Goal: Find specific page/section: Find specific page/section

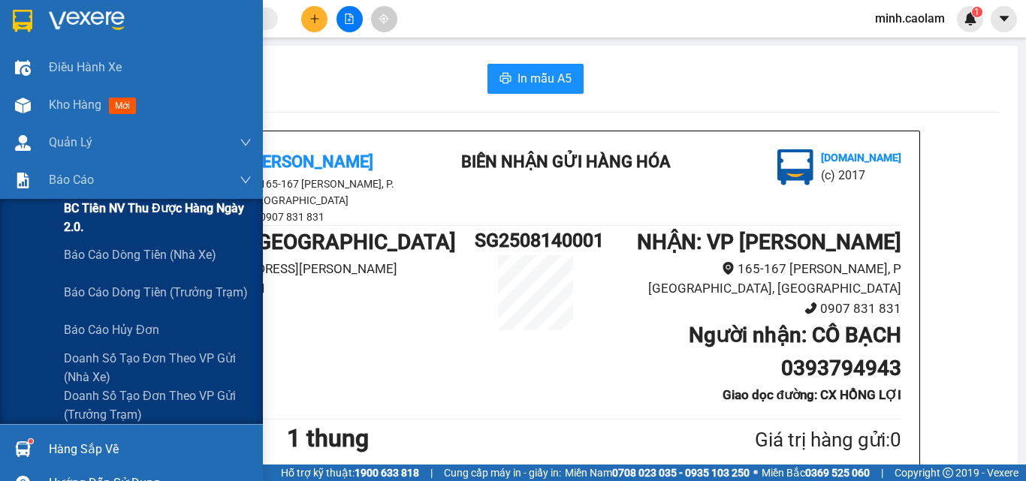
click at [86, 229] on span "BC Tiền NV thu được hàng ngày 2.0." at bounding box center [158, 218] width 188 height 38
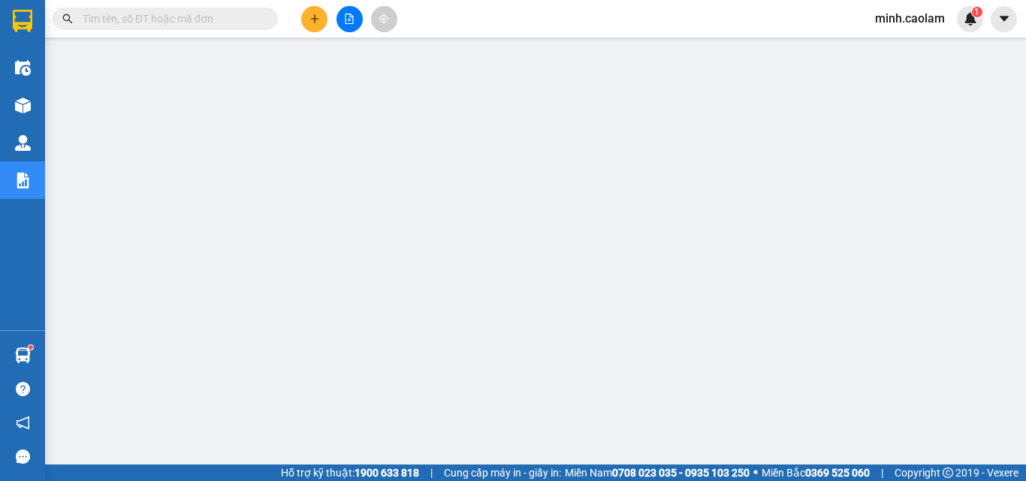
click at [225, 17] on input "text" at bounding box center [171, 19] width 177 height 17
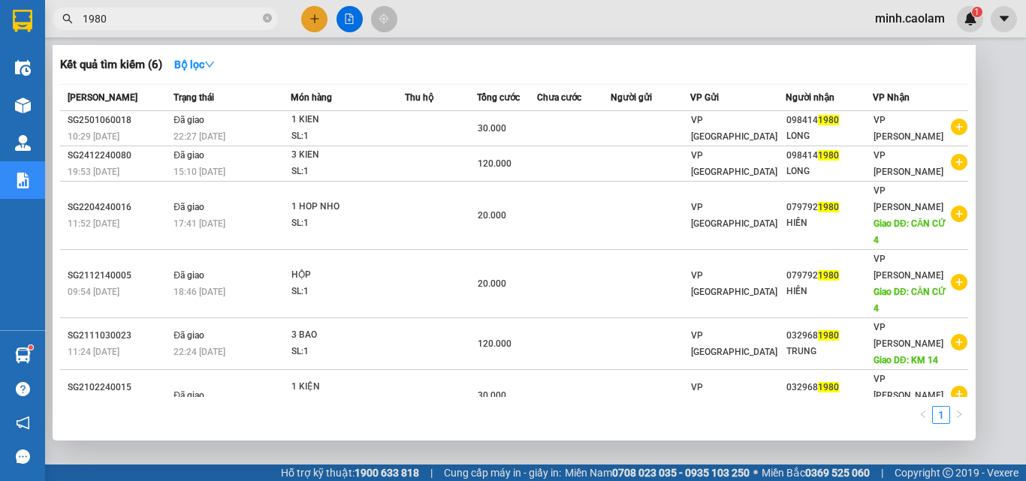
click at [517, 428] on div at bounding box center [513, 240] width 1026 height 481
click at [137, 17] on input "1980" at bounding box center [171, 19] width 177 height 17
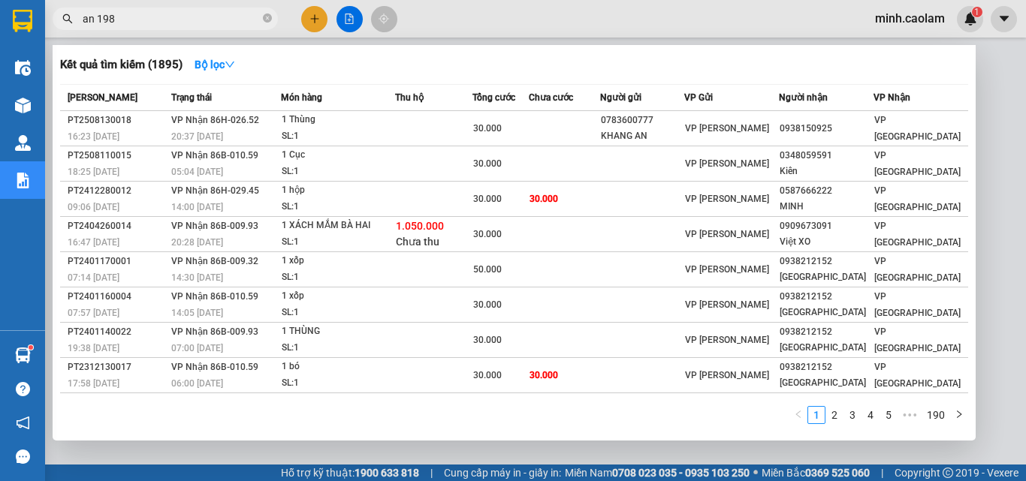
type input "an 1980"
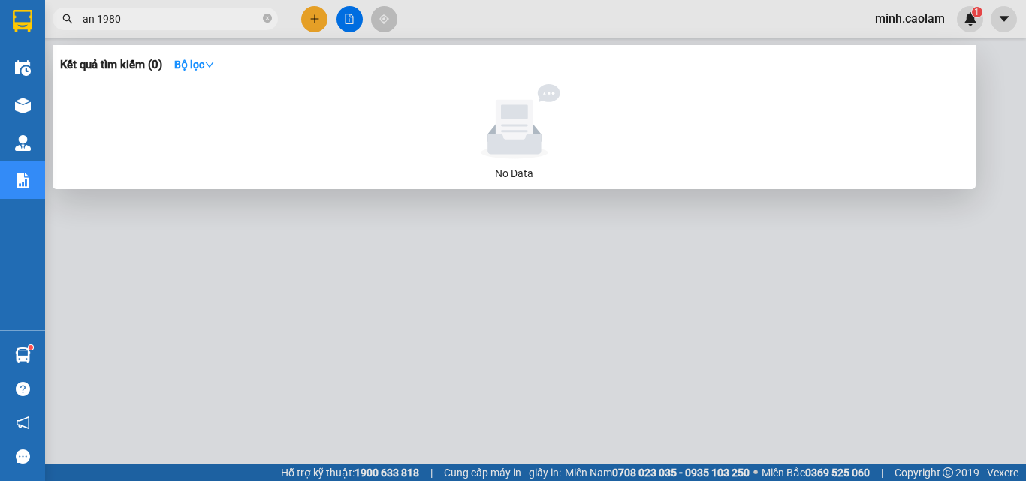
click at [155, 23] on input "an 1980" at bounding box center [171, 19] width 177 height 17
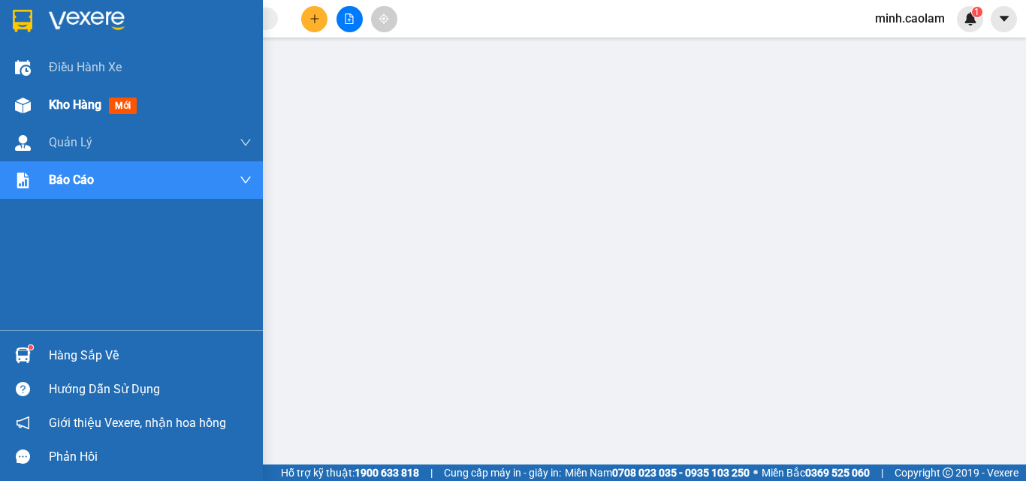
click at [53, 103] on span "Kho hàng" at bounding box center [75, 105] width 53 height 14
